Goal: Transaction & Acquisition: Purchase product/service

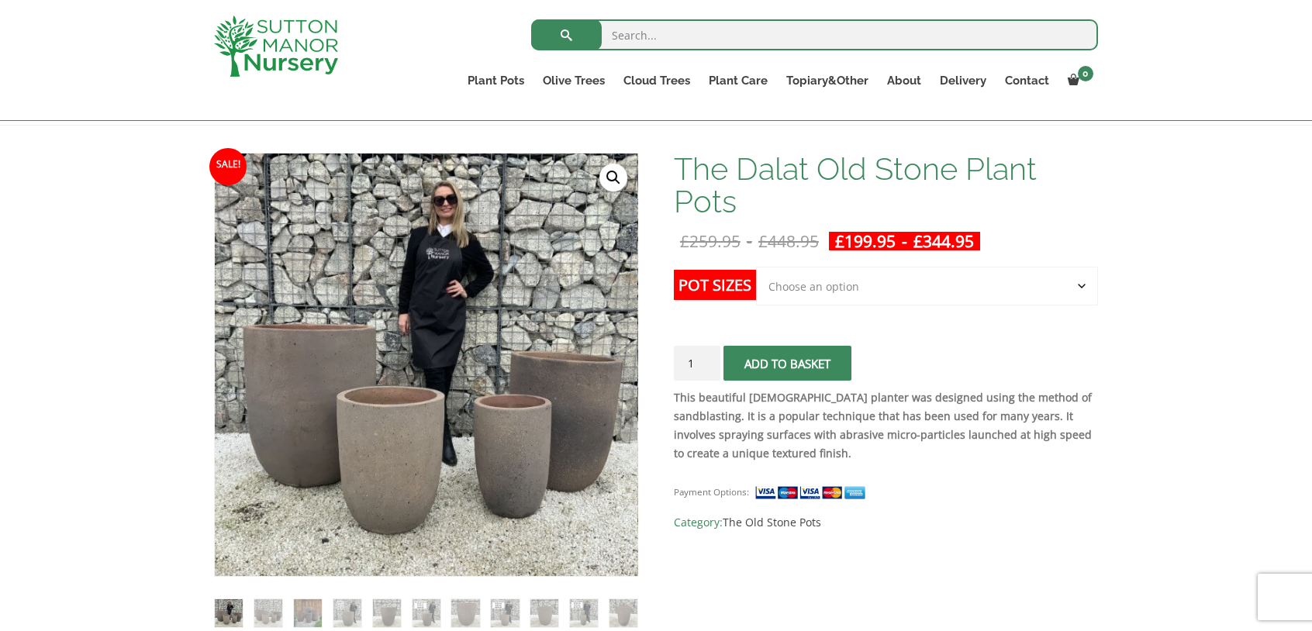
scroll to position [233, 0]
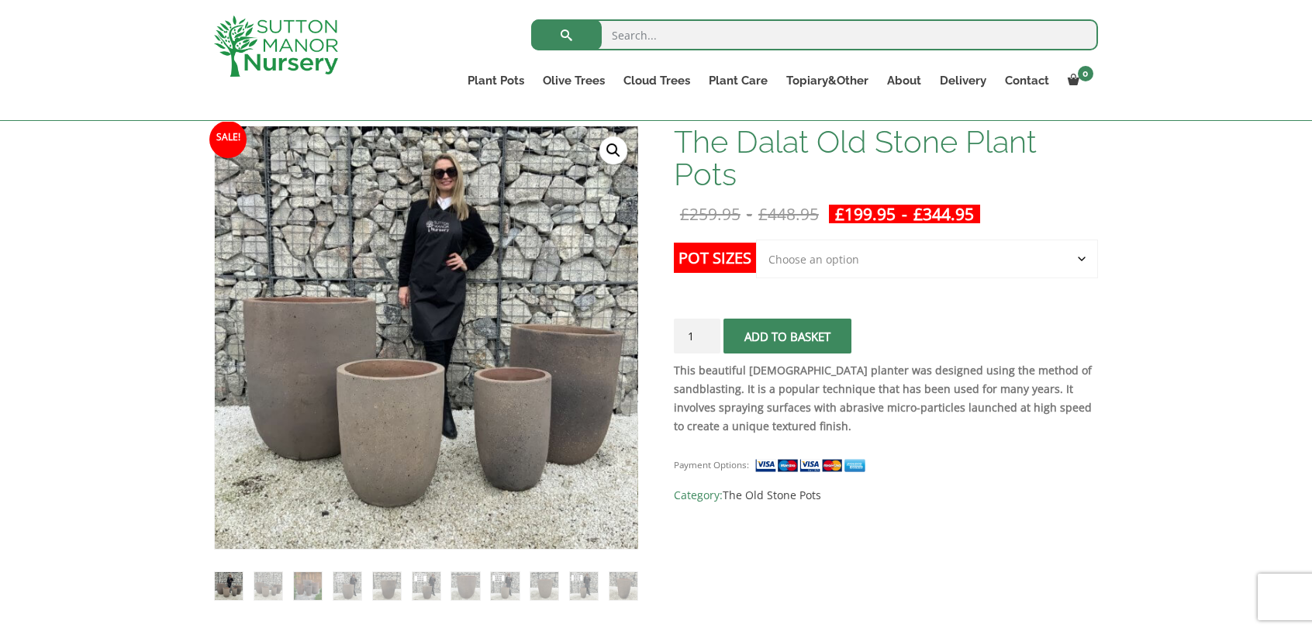
click at [1044, 263] on select "Choose an option Click here to buy the 4th to Largest Pot In The Picture Click …" at bounding box center [927, 259] width 342 height 39
select select "Click here to buy the Largest pot In The Picture"
click at [756, 240] on select "Choose an option Click here to buy the 4th to Largest Pot In The Picture Click …" at bounding box center [927, 259] width 342 height 39
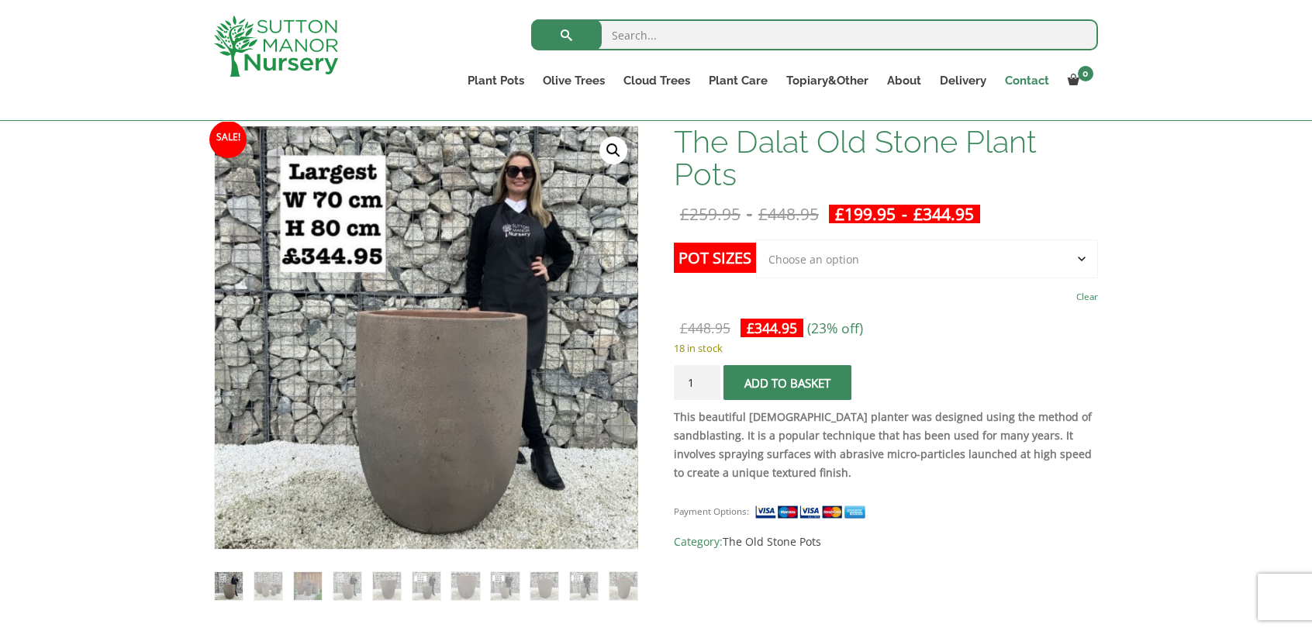
click at [1028, 79] on link "Contact" at bounding box center [1027, 81] width 63 height 22
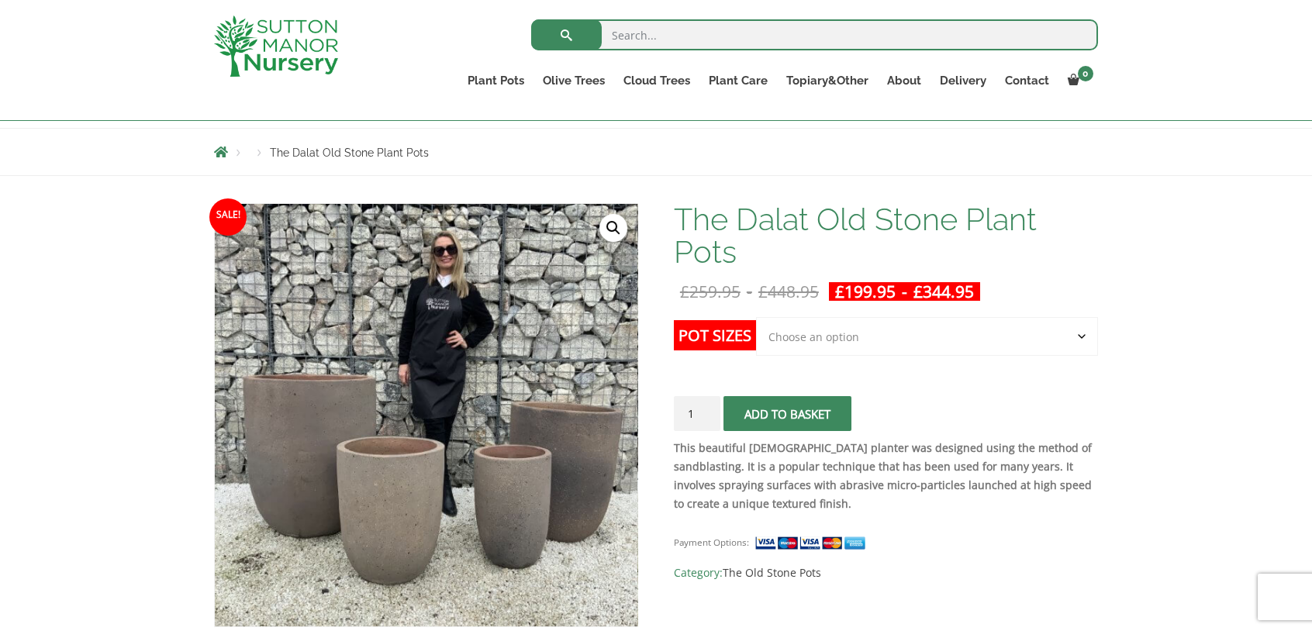
click at [1061, 333] on select "Choose an option Click here to buy the 4th to Largest Pot In The Picture Click …" at bounding box center [927, 336] width 342 height 39
select select "Click here to buy the Largest pot In The Picture"
click at [756, 317] on select "Choose an option Click here to buy the 4th to Largest Pot In The Picture Click …" at bounding box center [927, 336] width 342 height 39
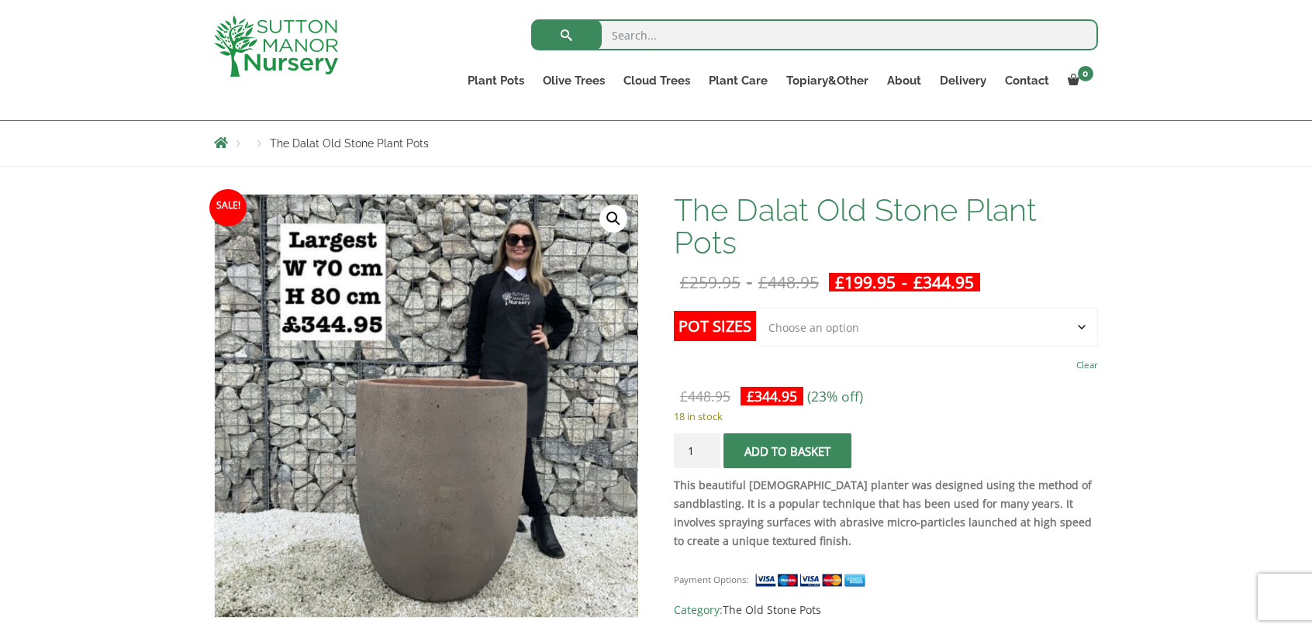
scroll to position [155, 0]
